Goal: Task Accomplishment & Management: Manage account settings

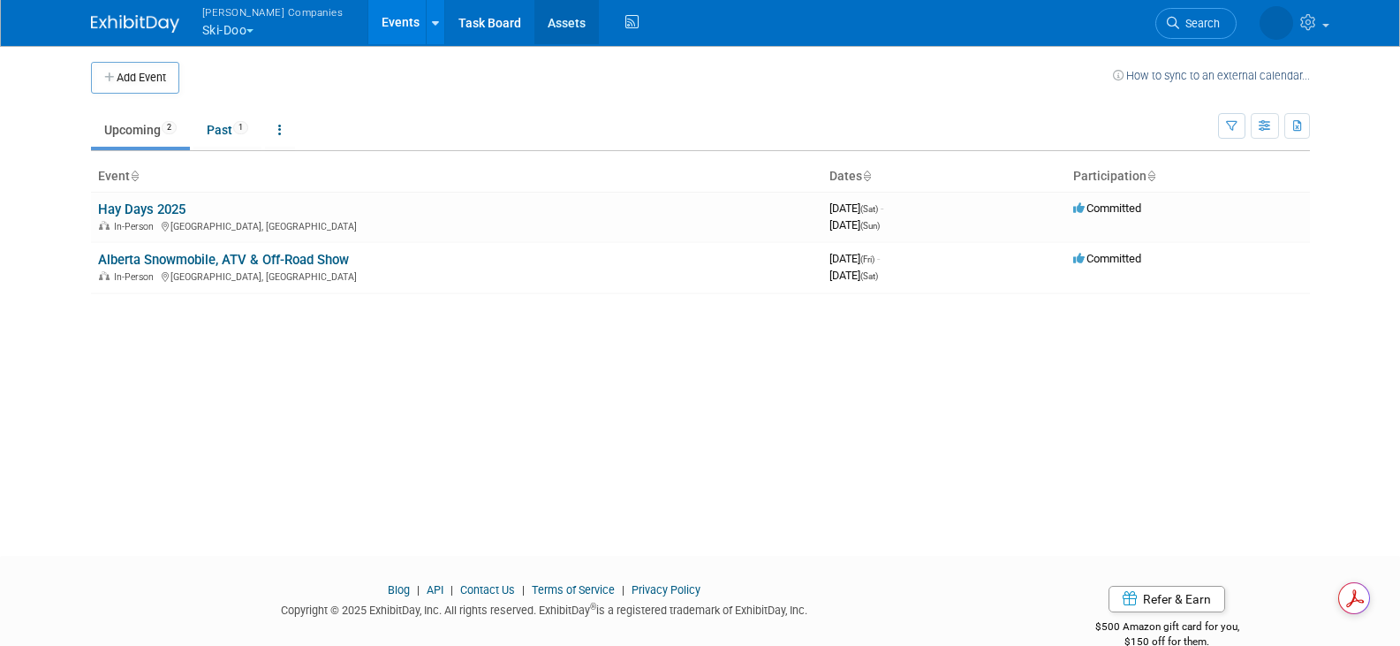
click at [537, 26] on link "Assets" at bounding box center [566, 22] width 64 height 44
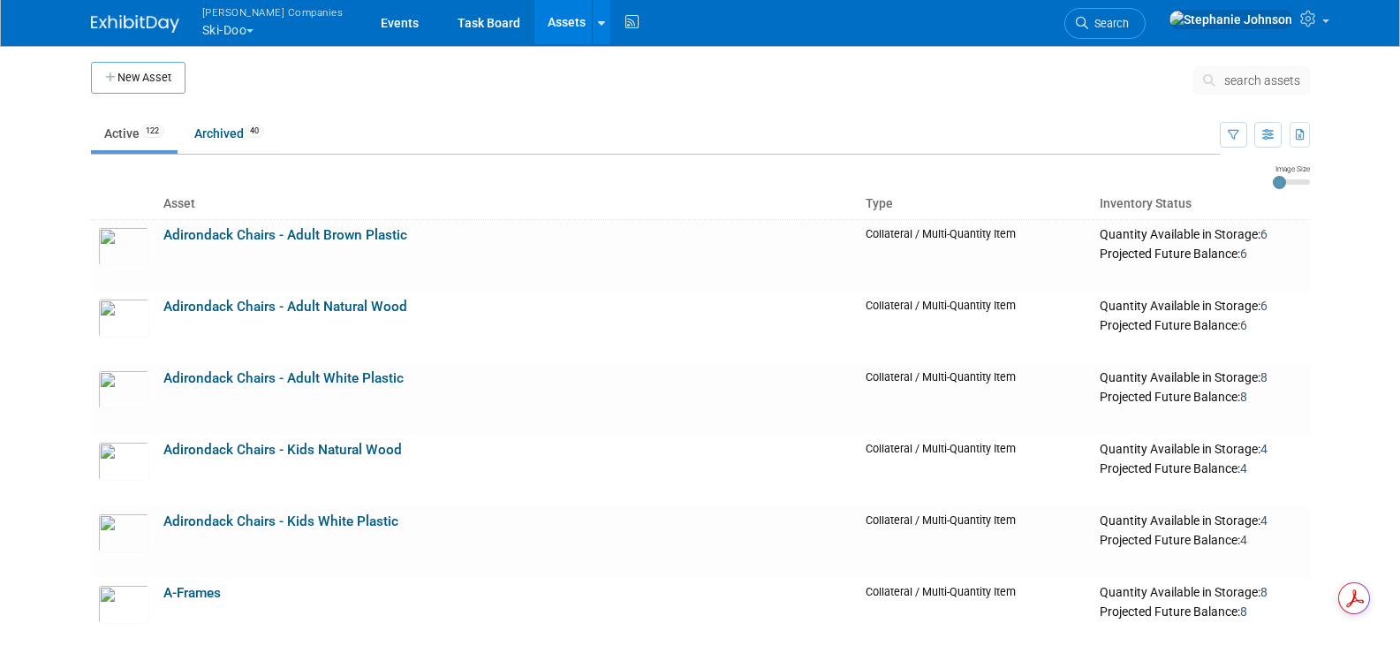
click at [1208, 85] on icon at bounding box center [1212, 80] width 19 height 12
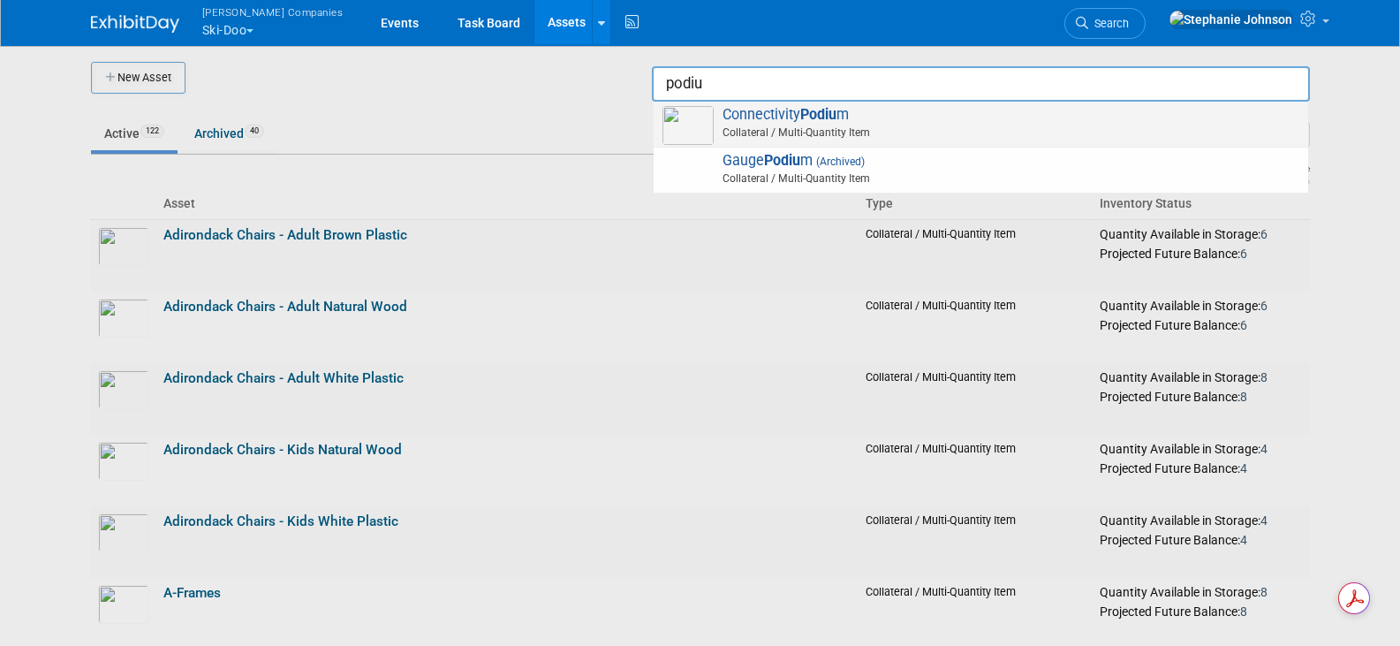
click at [829, 107] on strong "Podiu" at bounding box center [818, 114] width 36 height 17
type input "Connectivity Podium"
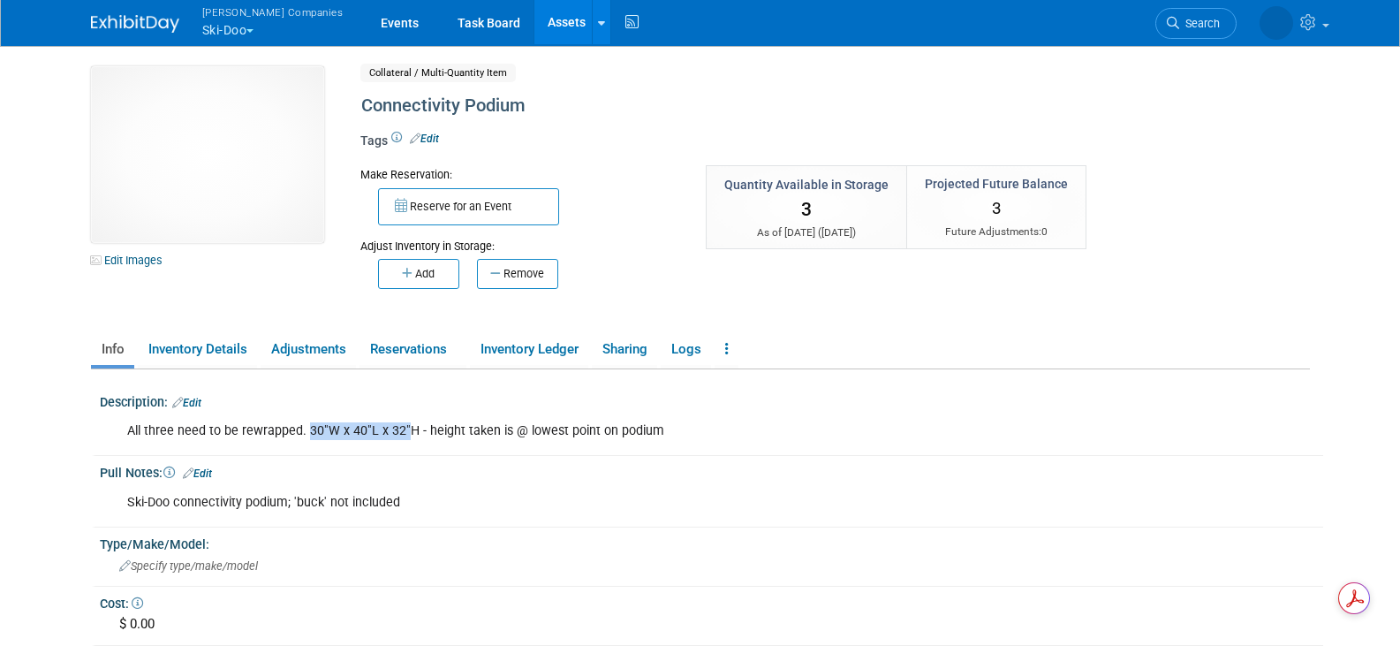
drag, startPoint x: 305, startPoint y: 425, endPoint x: 403, endPoint y: 438, distance: 98.9
click at [403, 438] on div "All three need to be rewrapped. 30"W x 40"L x 32"H - height taken is @ lowest p…" at bounding box center [604, 430] width 978 height 35
